Goal: Transaction & Acquisition: Purchase product/service

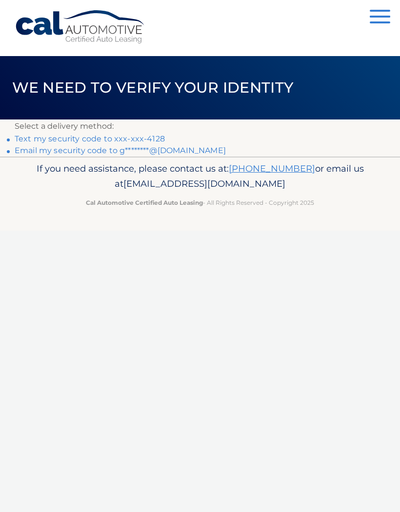
click at [104, 138] on link "Text my security code to xxx-xxx-4128" at bounding box center [90, 138] width 150 height 9
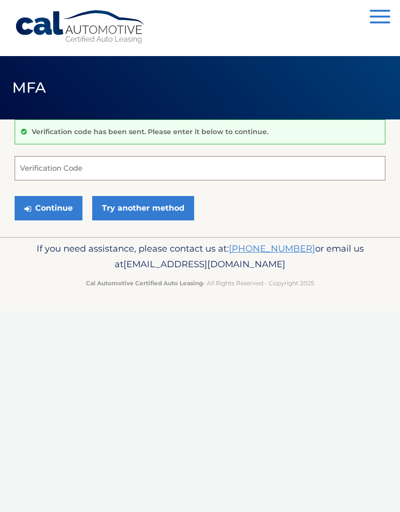
click at [49, 174] on input "Verification Code" at bounding box center [200, 168] width 370 height 24
type input "425761"
click at [62, 203] on button "Continue" at bounding box center [49, 208] width 68 height 24
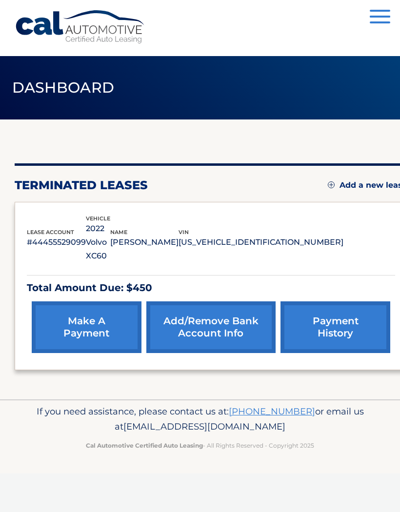
click at [85, 308] on link "make a payment" at bounding box center [87, 327] width 110 height 52
click at [77, 324] on link "make a payment" at bounding box center [87, 327] width 110 height 52
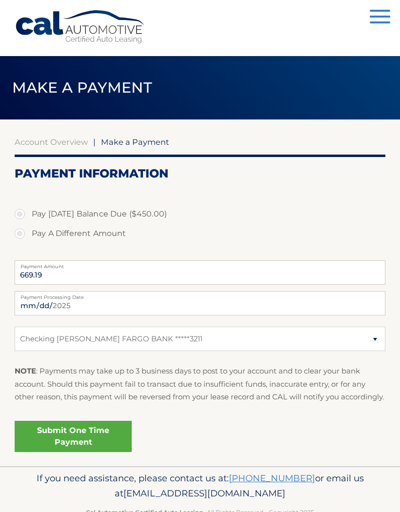
select select "ZDk5ZjIwOTctZDMyYy00NGY3LTk3YTctZjJjNzdjYTIzMTBj"
click at [30, 213] on label "Pay Today's Balance Due ($450.00)" at bounding box center [200, 213] width 370 height 19
click at [28, 213] on input "Pay Today's Balance Due ($450.00)" at bounding box center [24, 212] width 10 height 16
radio input "true"
type input "450.00"
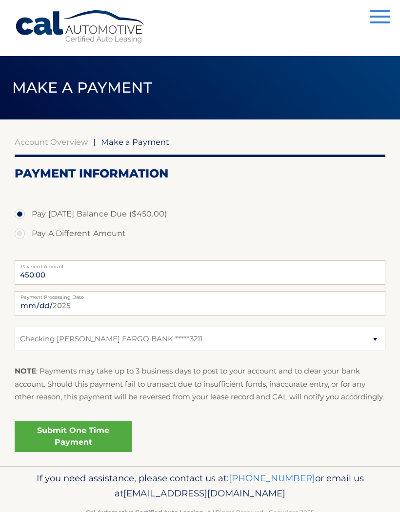
click at [94, 450] on link "Submit One Time Payment" at bounding box center [73, 435] width 117 height 31
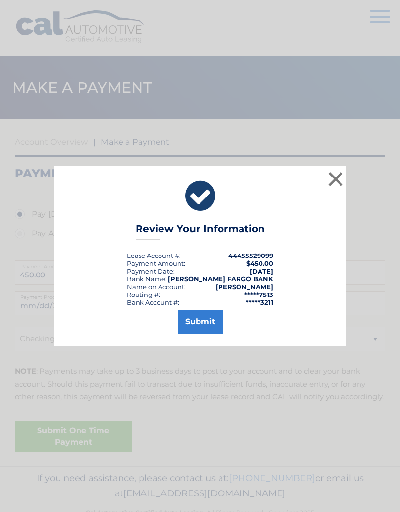
click at [198, 322] on button "Submit" at bounding box center [199, 321] width 45 height 23
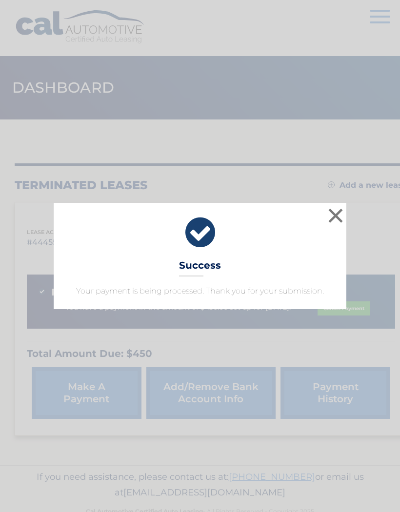
click at [342, 218] on button "×" at bounding box center [334, 215] width 19 height 19
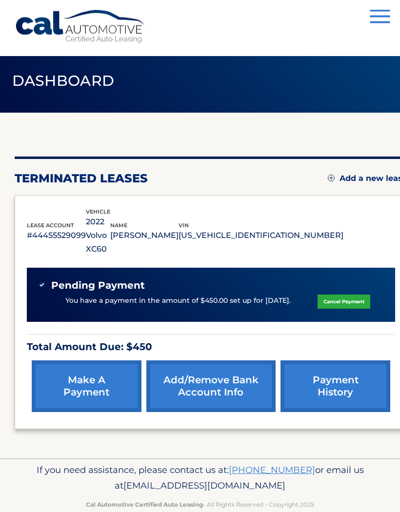
scroll to position [11, 0]
